Goal: Task Accomplishment & Management: Manage account settings

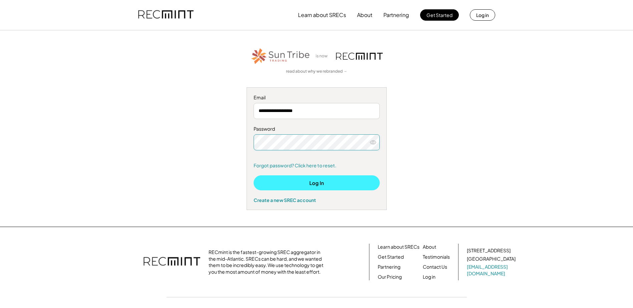
click at [319, 184] on button "Log In" at bounding box center [317, 183] width 126 height 15
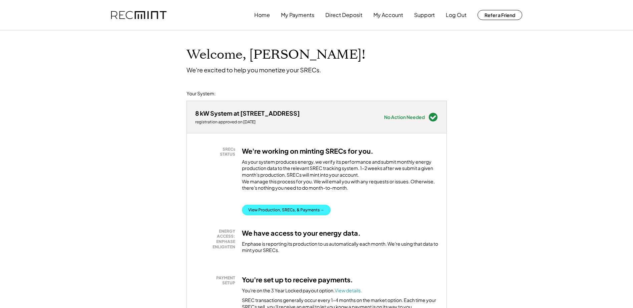
click at [288, 216] on button "View Production, SRECs, & Payments →" at bounding box center [286, 210] width 89 height 11
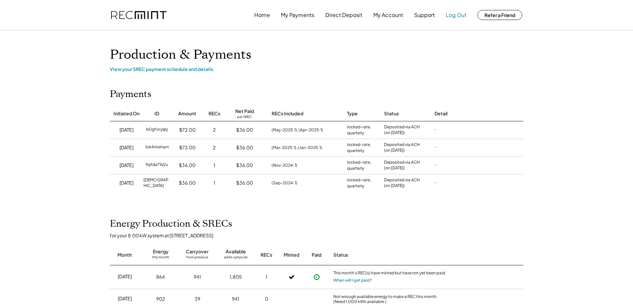
click at [453, 15] on button "Log Out" at bounding box center [456, 14] width 21 height 13
